Goal: Navigation & Orientation: Go to known website

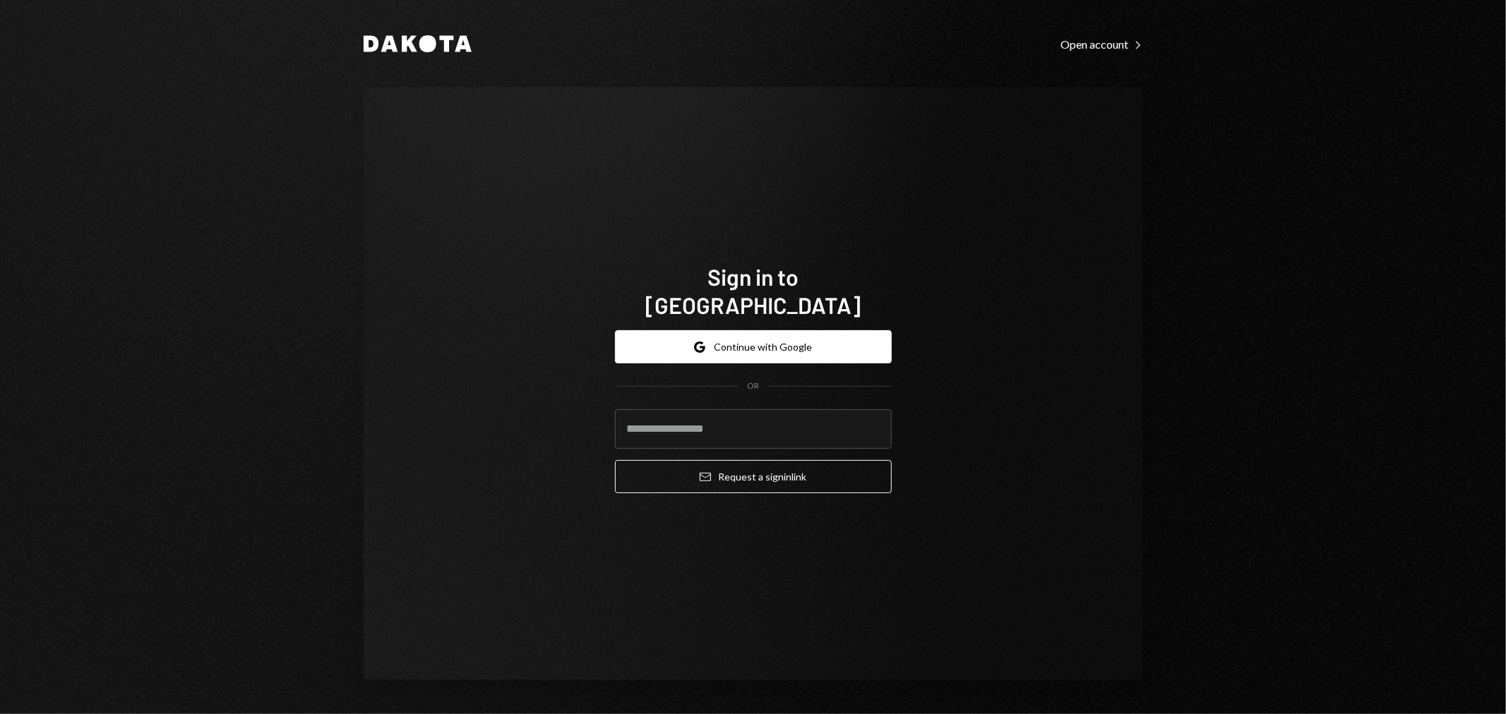
type input "**********"
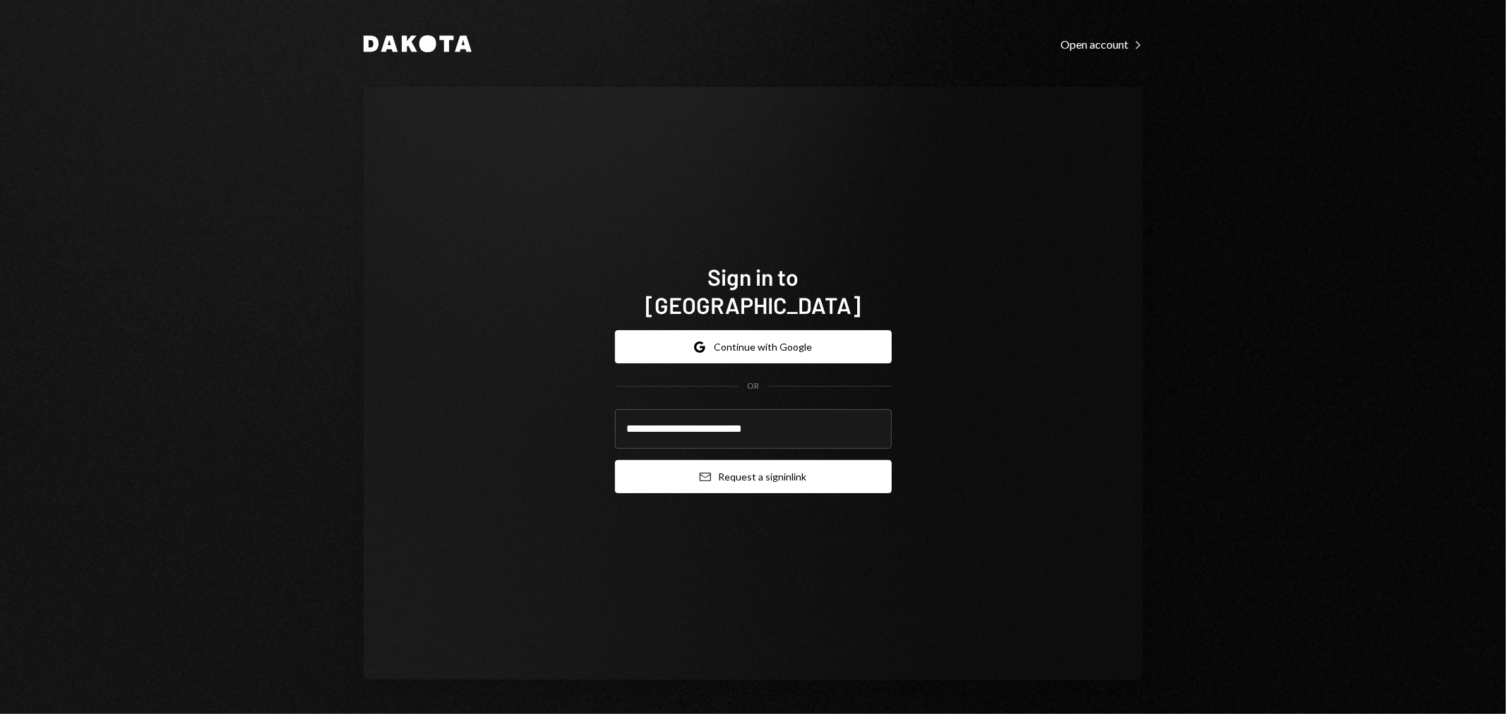
click at [774, 467] on button "Email Request a sign in link" at bounding box center [753, 476] width 277 height 33
